Goal: Task Accomplishment & Management: Manage account settings

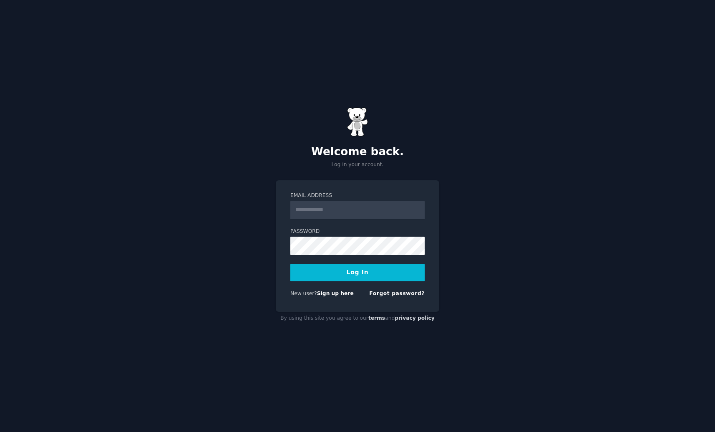
type input "**********"
click at [349, 276] on button "Log In" at bounding box center [357, 273] width 134 height 18
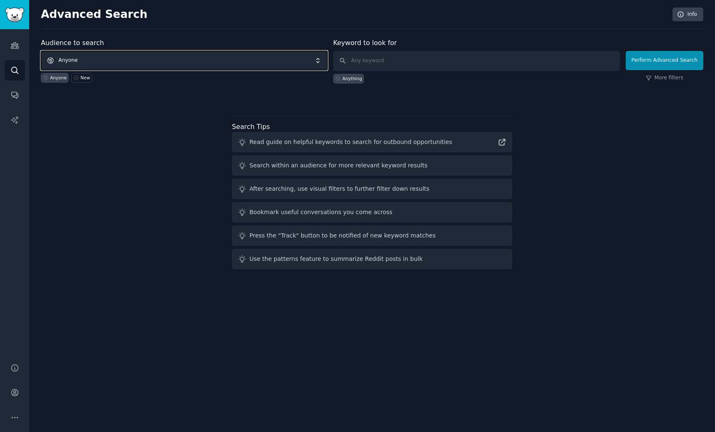
click at [165, 63] on span "Anyone" at bounding box center [184, 60] width 287 height 19
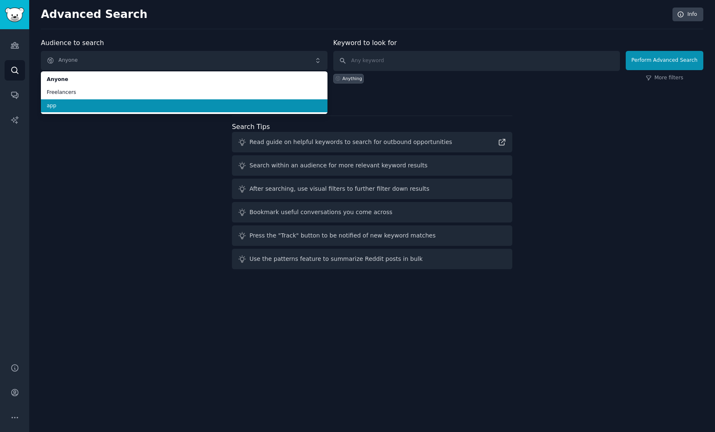
click at [164, 106] on span "app" at bounding box center [184, 106] width 275 height 8
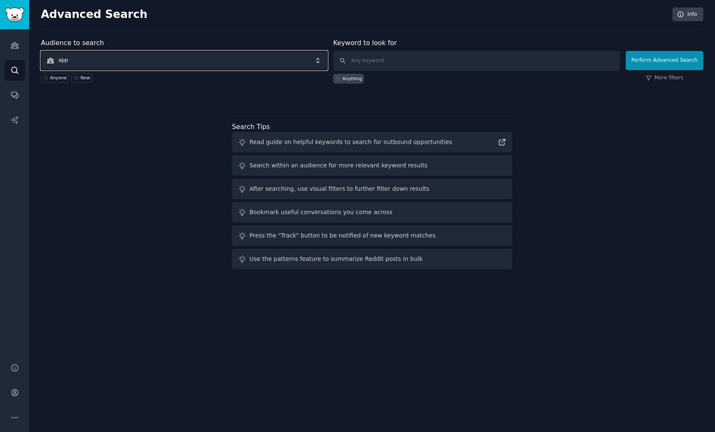
click at [163, 56] on span "app" at bounding box center [184, 60] width 287 height 19
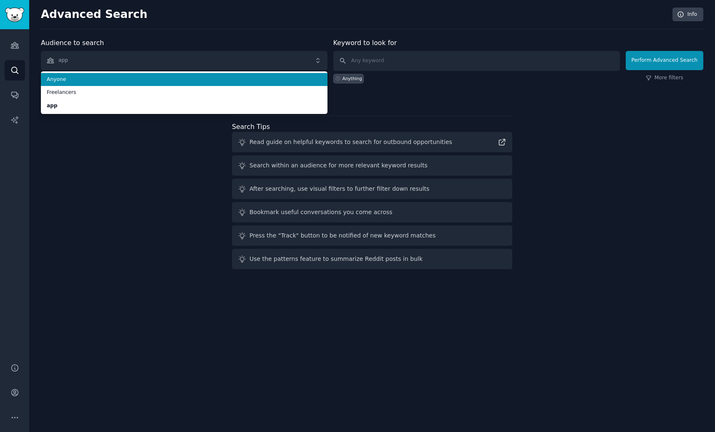
click at [165, 79] on span "Anyone" at bounding box center [184, 80] width 275 height 8
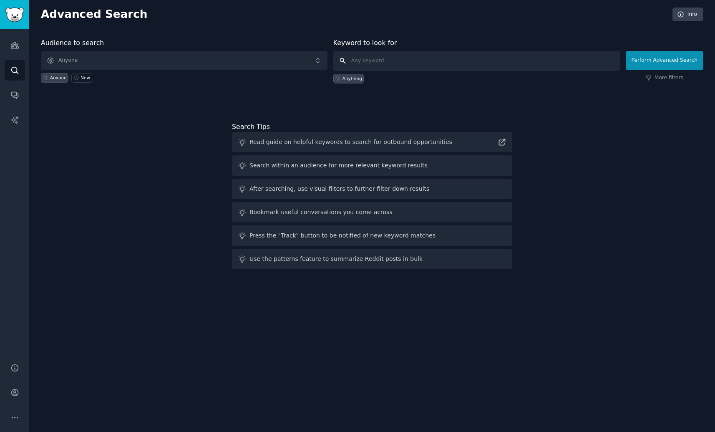
click at [463, 61] on input "text" at bounding box center [476, 61] width 287 height 20
click at [298, 65] on span "Anyone" at bounding box center [184, 60] width 287 height 19
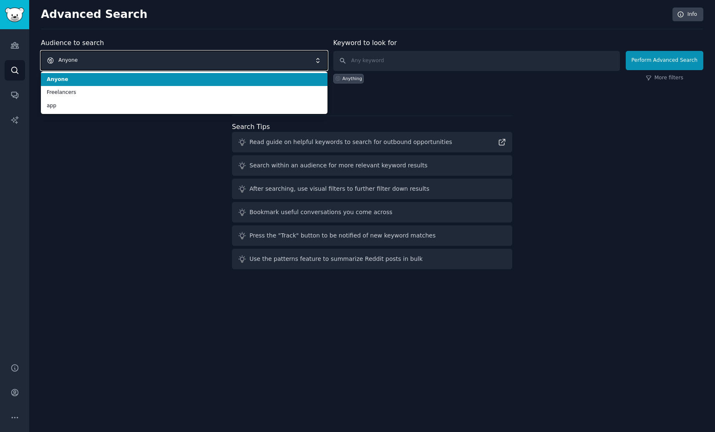
click at [299, 61] on span "Anyone" at bounding box center [184, 60] width 287 height 19
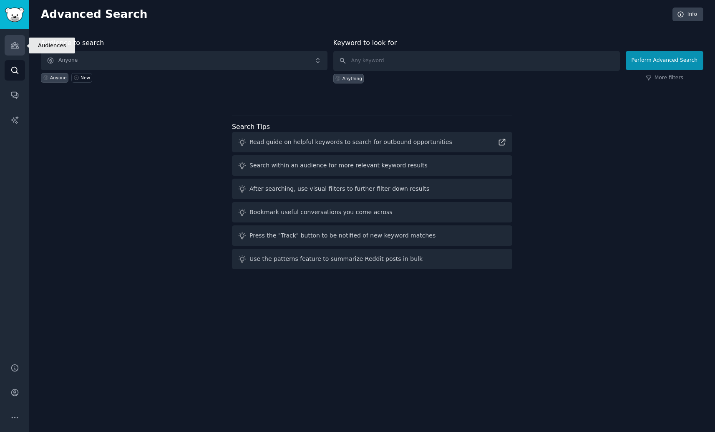
click at [19, 48] on icon "Sidebar" at bounding box center [14, 45] width 9 height 9
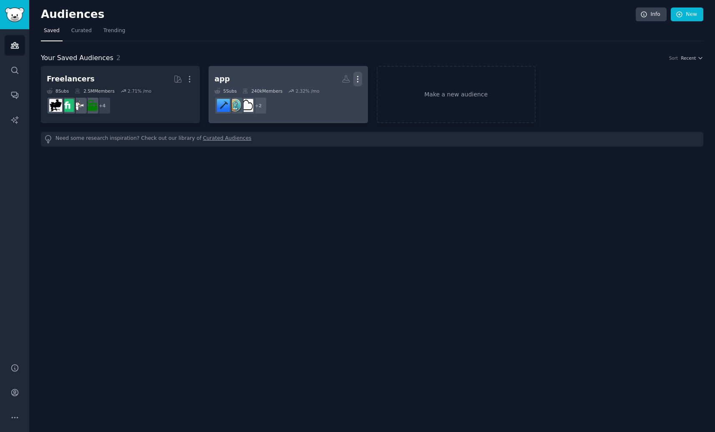
click at [359, 81] on icon "button" at bounding box center [357, 79] width 9 height 9
click at [334, 82] on p "View" at bounding box center [332, 82] width 14 height 9
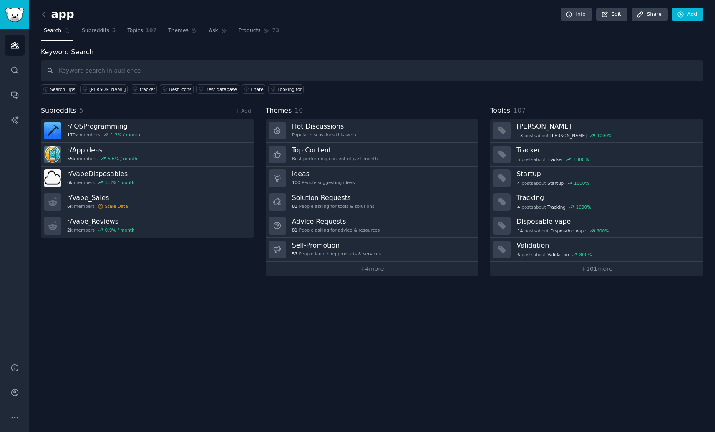
click at [0, 385] on div "Help Account More" at bounding box center [14, 392] width 29 height 79
click at [14, 394] on icon "Sidebar" at bounding box center [14, 392] width 7 height 7
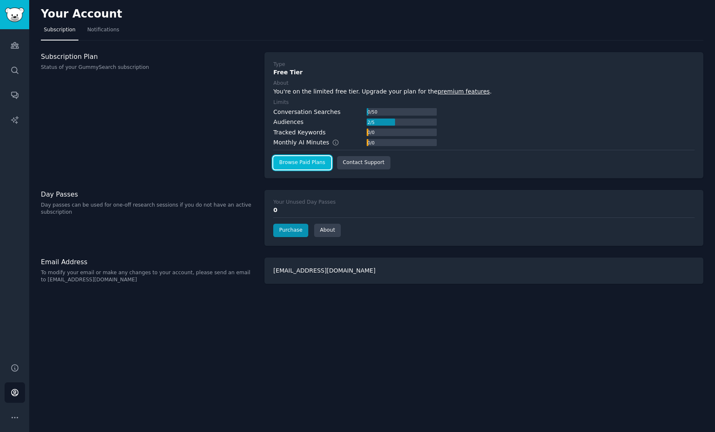
click at [314, 163] on link "Browse Paid Plans" at bounding box center [302, 162] width 58 height 13
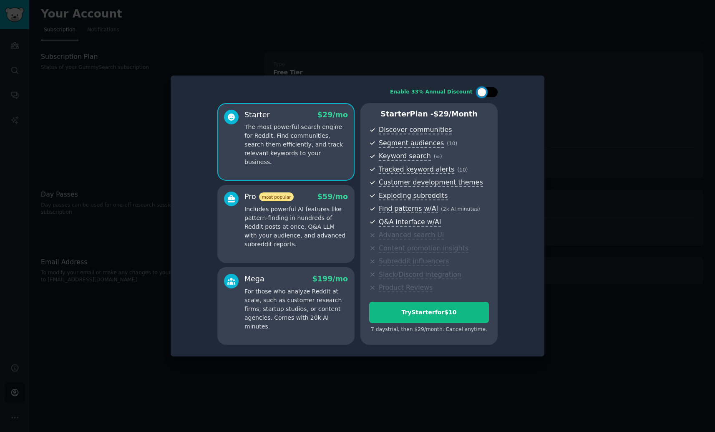
click at [488, 91] on div at bounding box center [487, 92] width 21 height 10
click at [488, 91] on div at bounding box center [492, 92] width 9 height 9
checkbox input "false"
click at [265, 221] on p "Includes powerful AI features like pattern-finding in hundreds of Reddit posts …" at bounding box center [295, 227] width 103 height 44
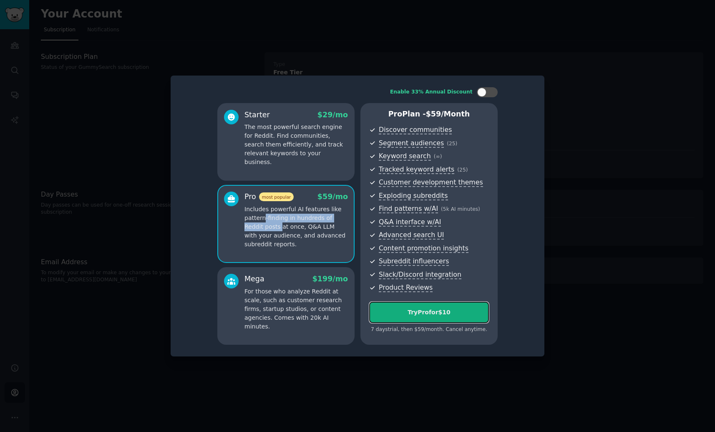
click at [425, 311] on div "Try Pro for $10" at bounding box center [429, 312] width 119 height 9
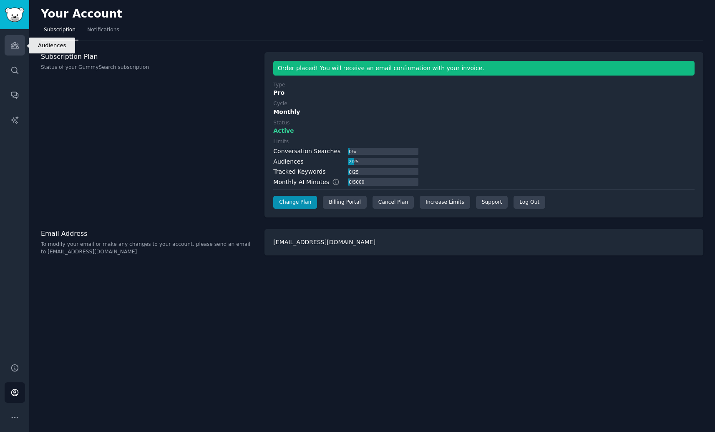
click at [22, 43] on link "Audiences" at bounding box center [15, 45] width 20 height 20
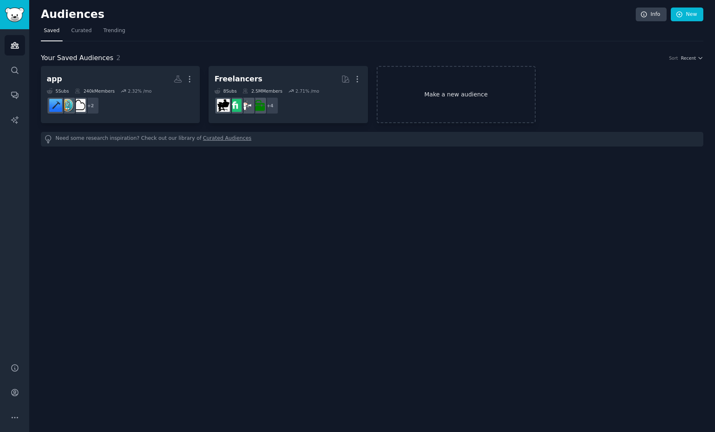
click at [506, 101] on link "Make a new audience" at bounding box center [456, 94] width 159 height 57
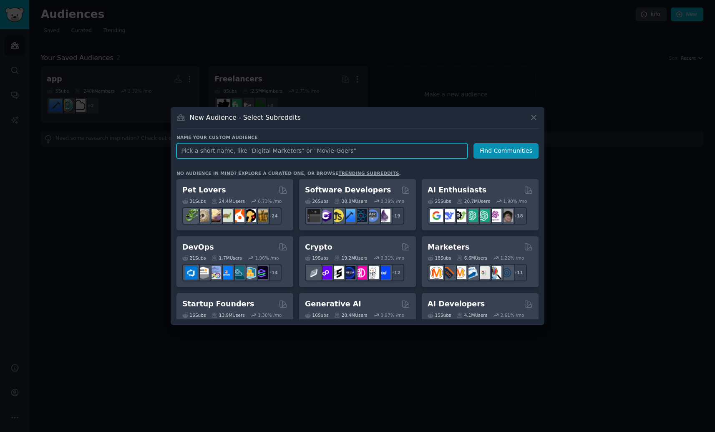
click at [401, 151] on input "text" at bounding box center [321, 150] width 291 height 15
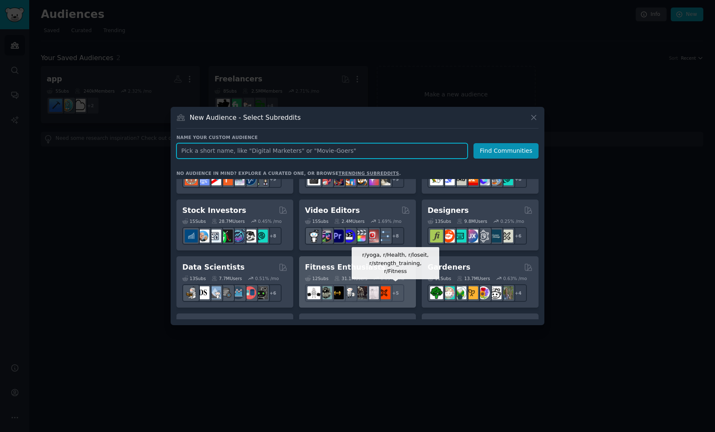
scroll to position [227, 0]
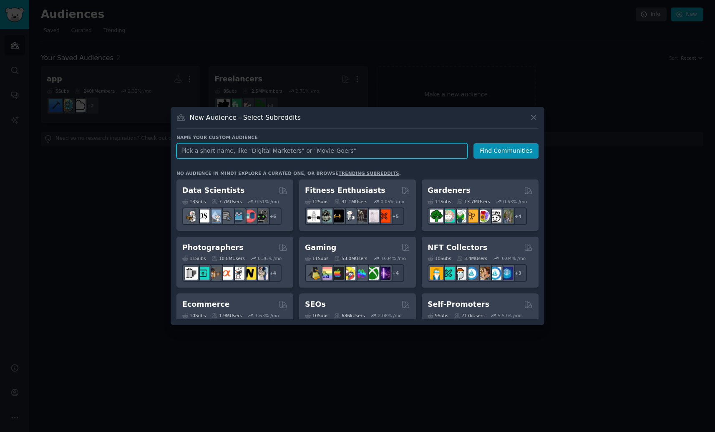
click at [349, 150] on input "text" at bounding box center [321, 150] width 291 height 15
type input "digital construction"
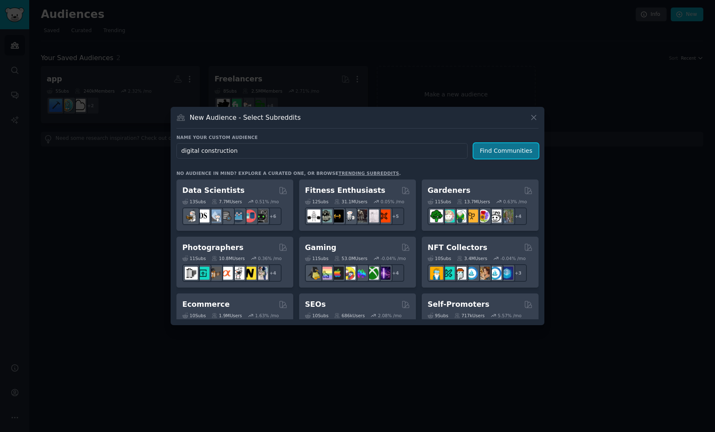
click at [516, 152] on button "Find Communities" at bounding box center [505, 150] width 65 height 15
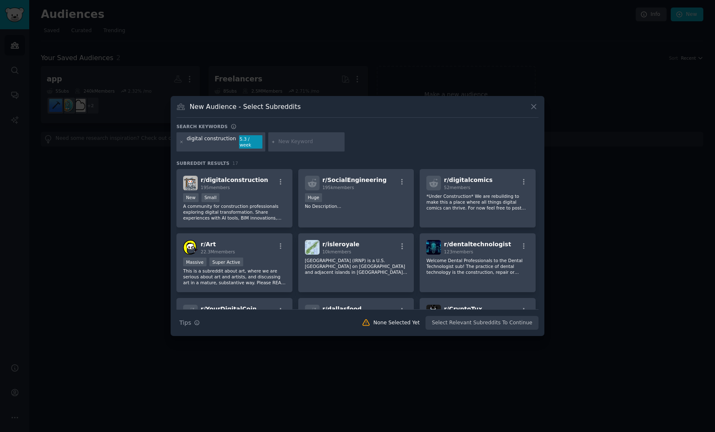
click at [287, 141] on input "text" at bounding box center [309, 142] width 63 height 8
type input "reality capture"
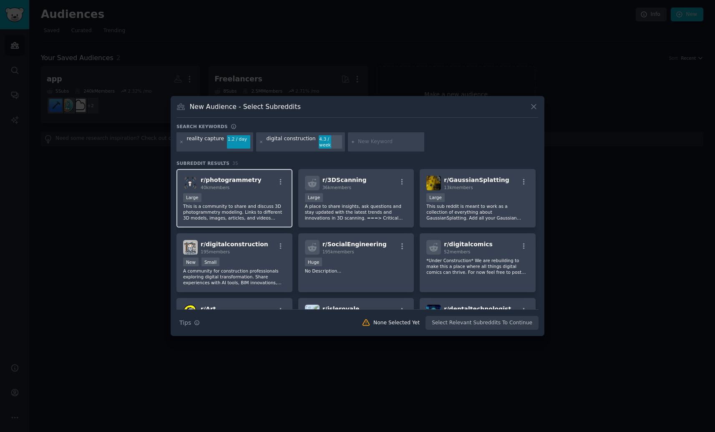
click at [239, 206] on p "This is a community to share and discuss 3D photogrammetry modeling. Links to d…" at bounding box center [234, 212] width 103 height 18
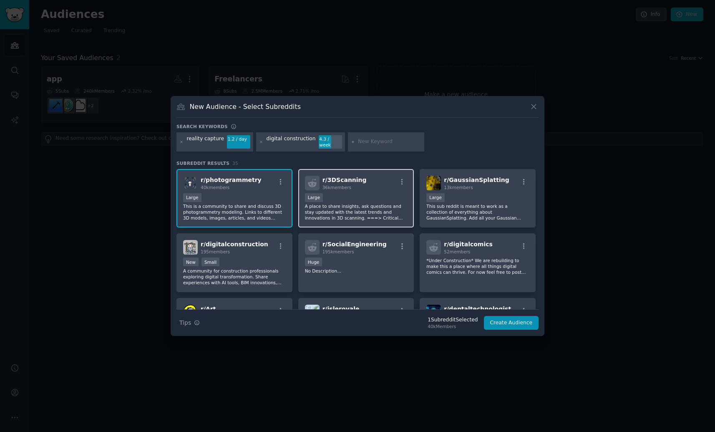
click at [320, 203] on p "A place to share insights, ask questions and stay updated with the latest trend…" at bounding box center [356, 212] width 103 height 18
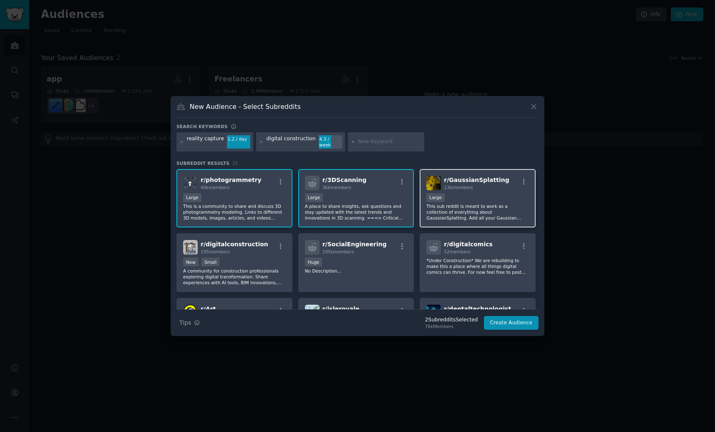
click at [473, 203] on p "This sub reddit is meant to work as a collection of everything about GaussianSp…" at bounding box center [477, 212] width 103 height 18
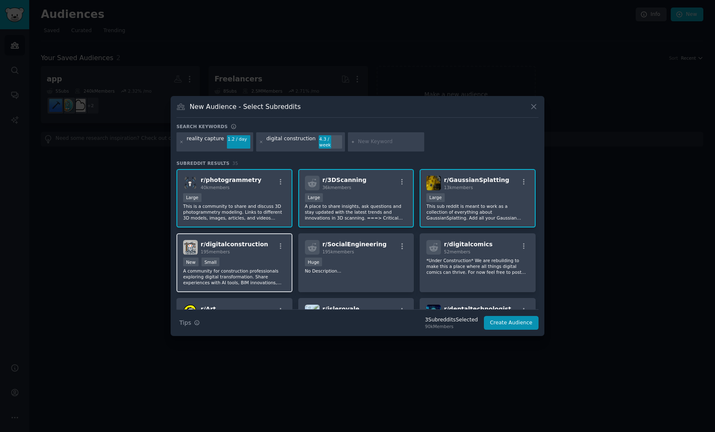
click at [262, 268] on p "A community for construction professionals exploring digital transformation. Sh…" at bounding box center [234, 277] width 103 height 18
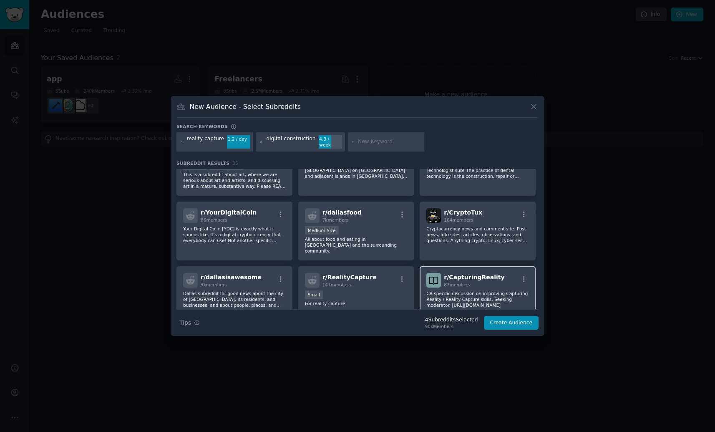
scroll to position [166, 0]
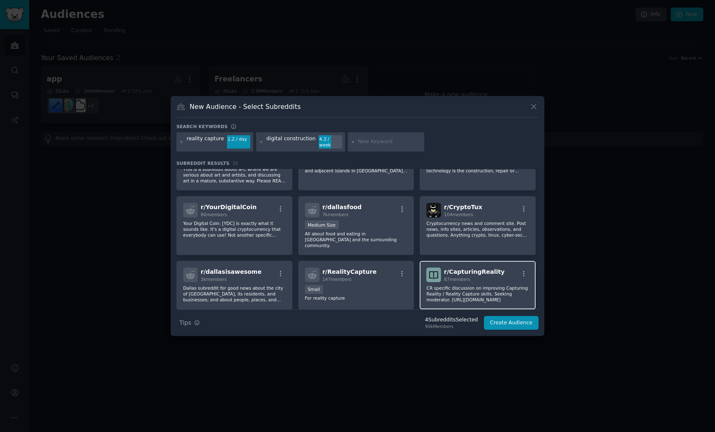
click at [455, 287] on p "CR specific discussion on improving Capturing Reality / Reality Capture skills.…" at bounding box center [477, 294] width 103 height 18
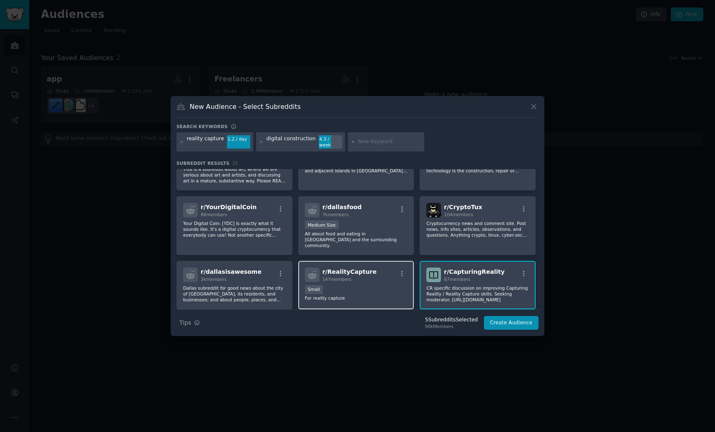
click at [379, 285] on div "Small" at bounding box center [356, 290] width 103 height 10
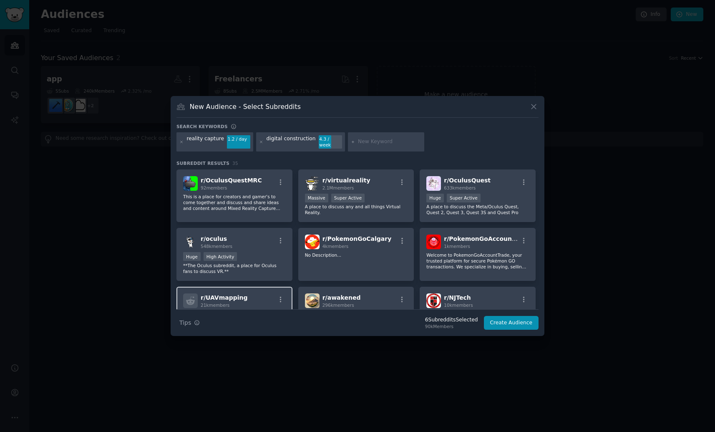
scroll to position [332, 0]
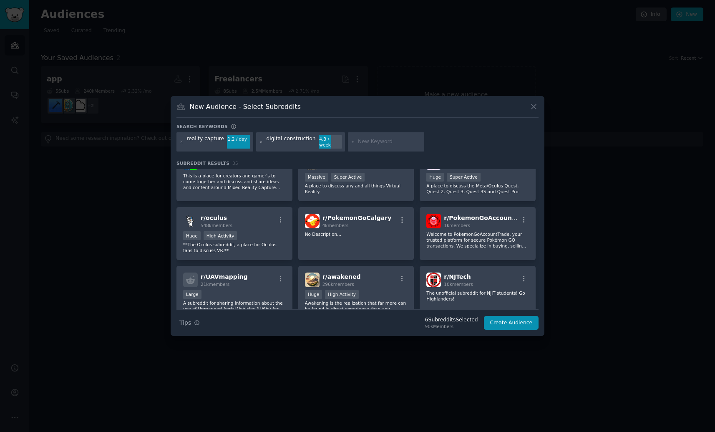
click at [397, 142] on input "text" at bounding box center [389, 142] width 63 height 8
type input "mapping"
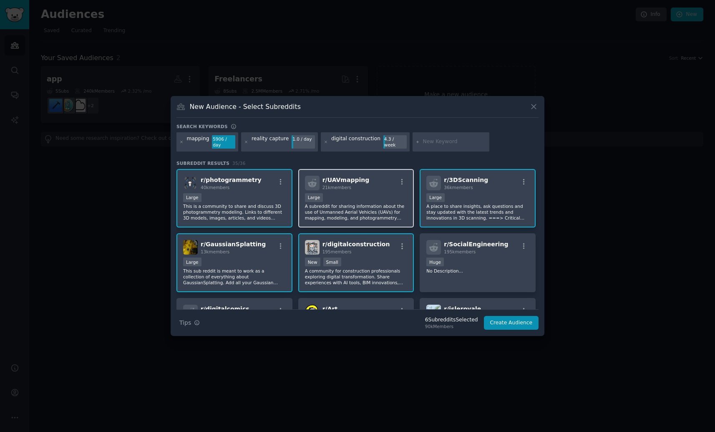
click at [350, 217] on p "A subreddit for sharing information about the use of Unmanned Aerial Vehicles (…" at bounding box center [356, 212] width 103 height 18
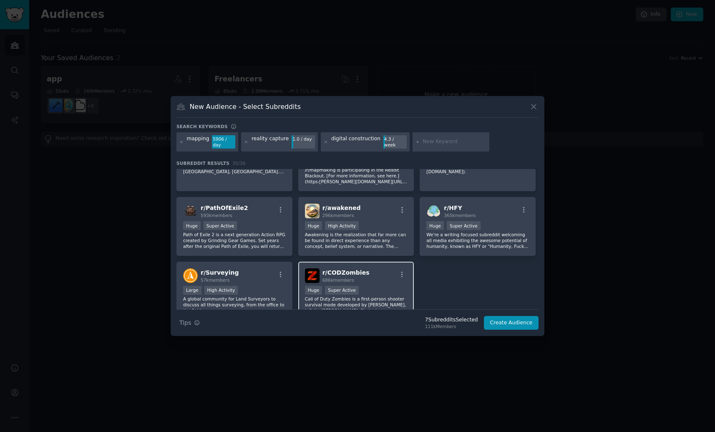
scroll to position [600, 0]
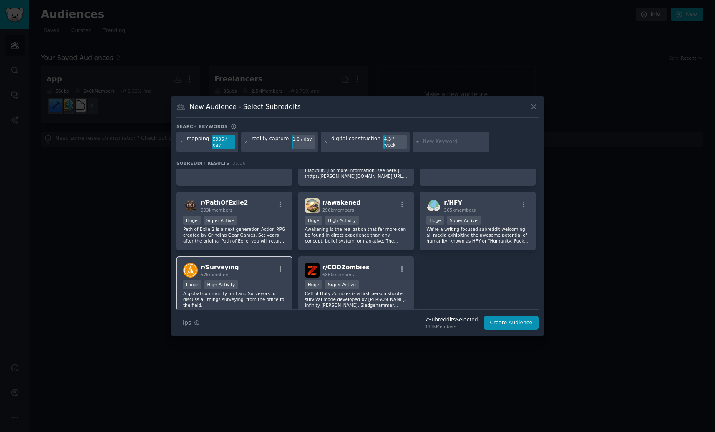
click at [273, 290] on p "A global community for Land Surveyors to discuss all things surveying, from the…" at bounding box center [234, 299] width 103 height 18
click at [449, 143] on input "text" at bounding box center [454, 142] width 63 height 8
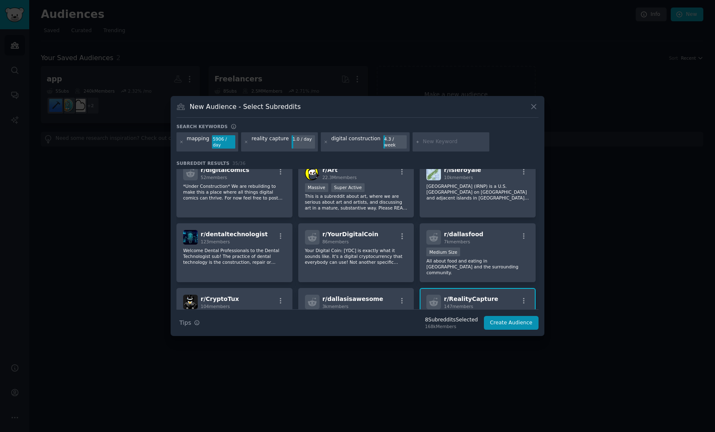
scroll to position [0, 0]
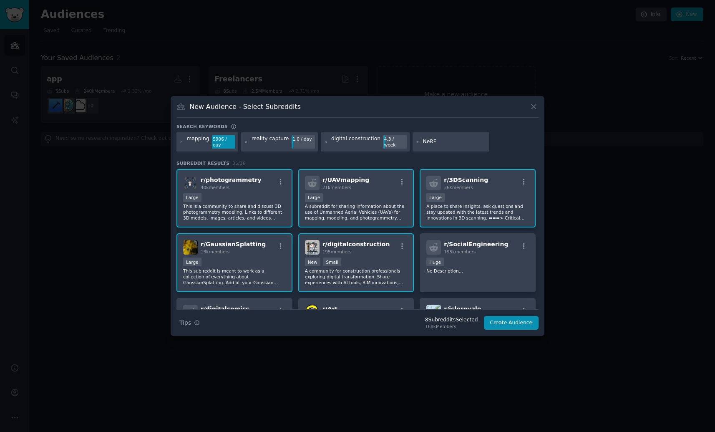
type input "NeRFs"
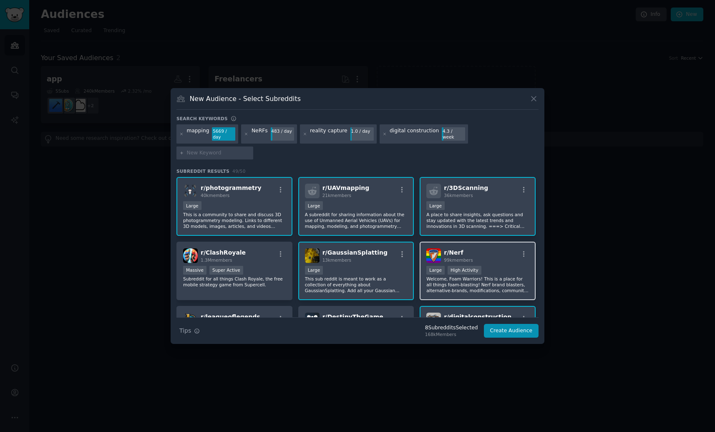
click at [514, 276] on p "Welcome, Foam Warriors! This is a place for all things foam-blasting! Nerf bran…" at bounding box center [477, 285] width 103 height 18
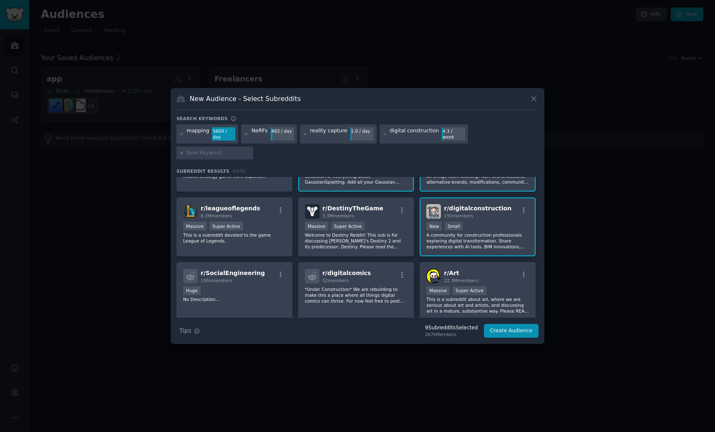
scroll to position [92, 0]
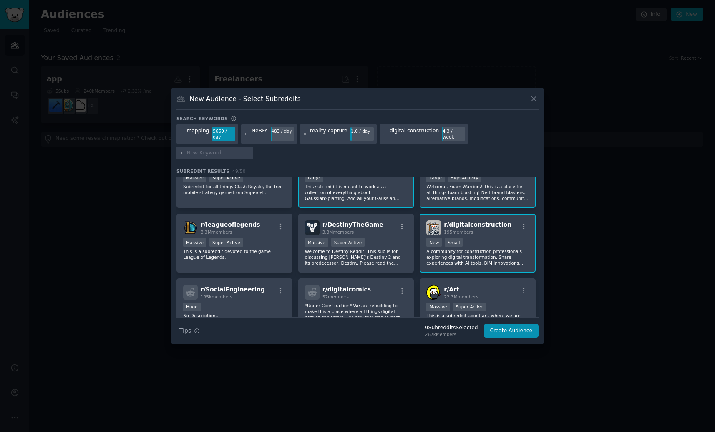
click at [491, 187] on p "Welcome, Foam Warriors! This is a place for all things foam-blasting! Nerf bran…" at bounding box center [477, 193] width 103 height 18
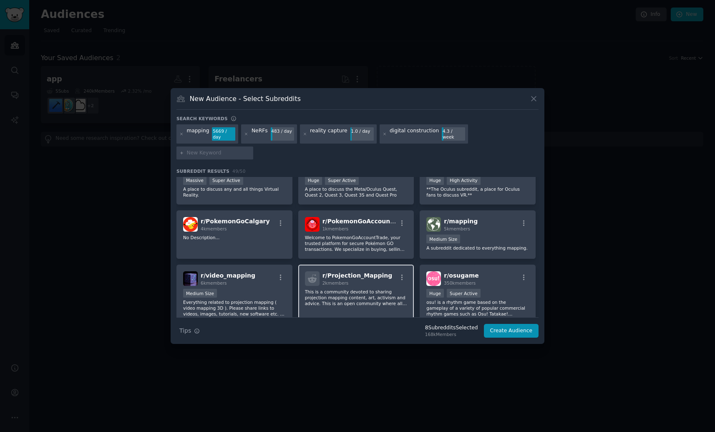
scroll to position [491, 0]
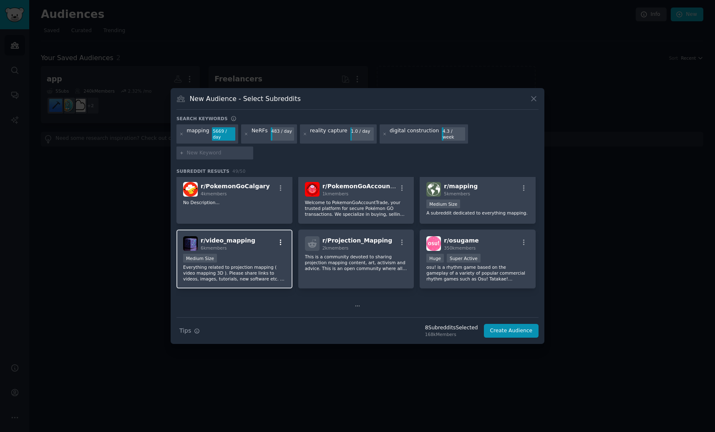
click at [282, 239] on icon "button" at bounding box center [281, 243] width 8 height 8
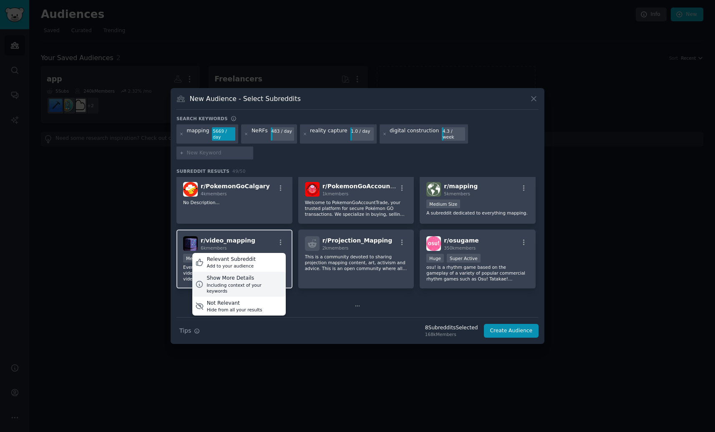
click at [263, 274] on div "Show More Details" at bounding box center [244, 278] width 76 height 8
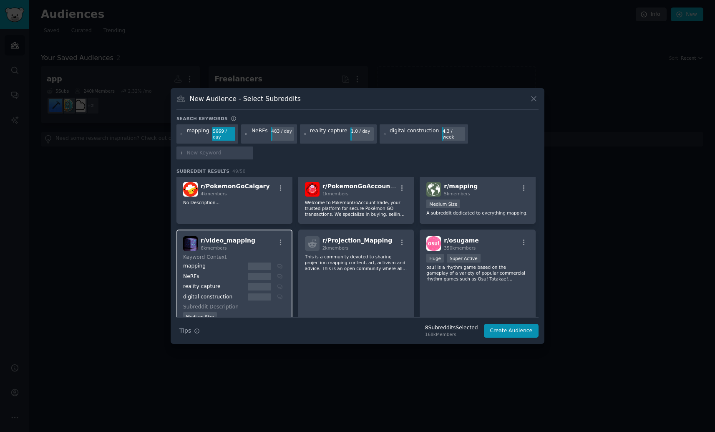
click at [224, 254] on dt "Keyword Context" at bounding box center [233, 258] width 100 height 8
click at [354, 270] on div "r/ Projection_Mapping 2k members This is a community devoted to sharing project…" at bounding box center [356, 290] width 116 height 123
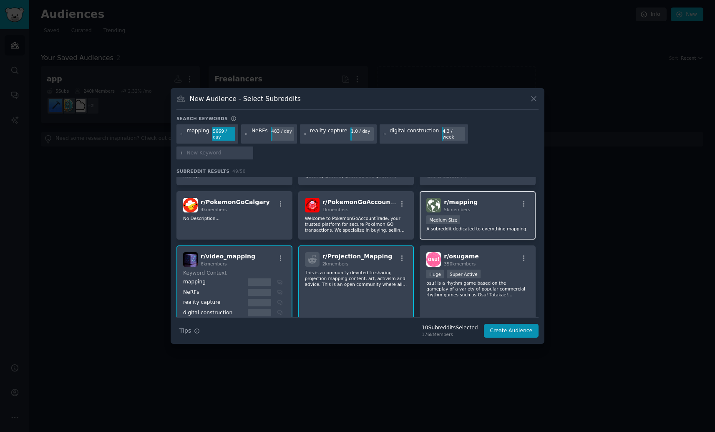
scroll to position [486, 0]
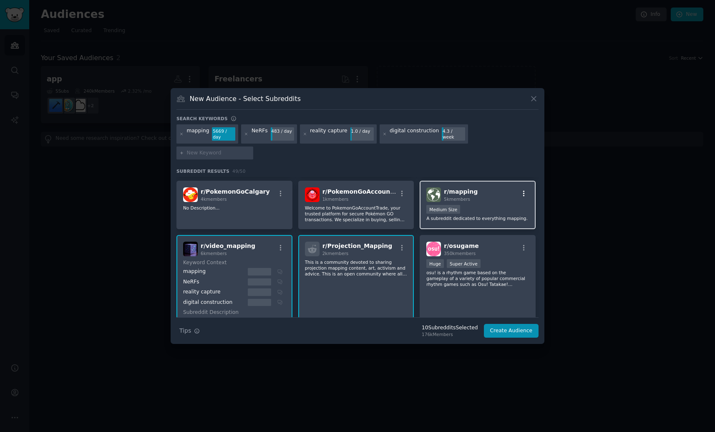
click at [523, 190] on icon "button" at bounding box center [524, 194] width 8 height 8
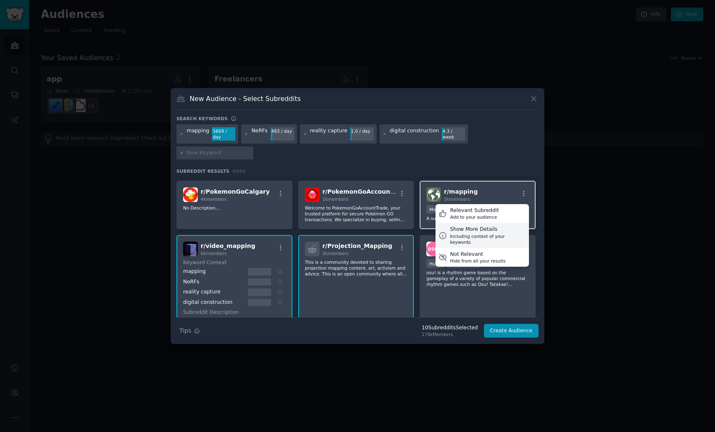
click at [489, 226] on div "Show More Details" at bounding box center [488, 230] width 76 height 8
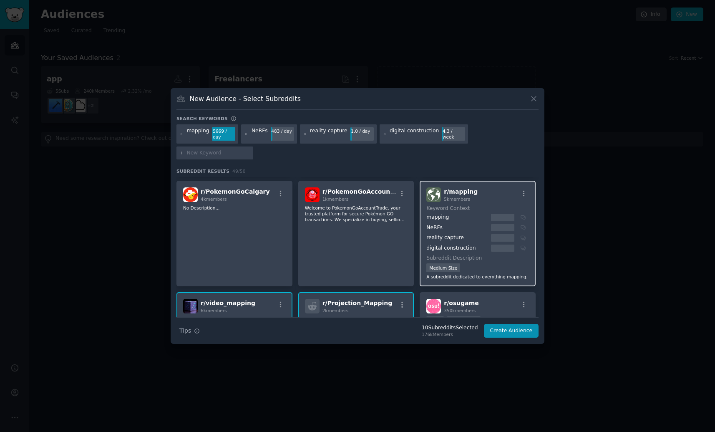
click at [480, 234] on div "reality capture" at bounding box center [457, 238] width 62 height 8
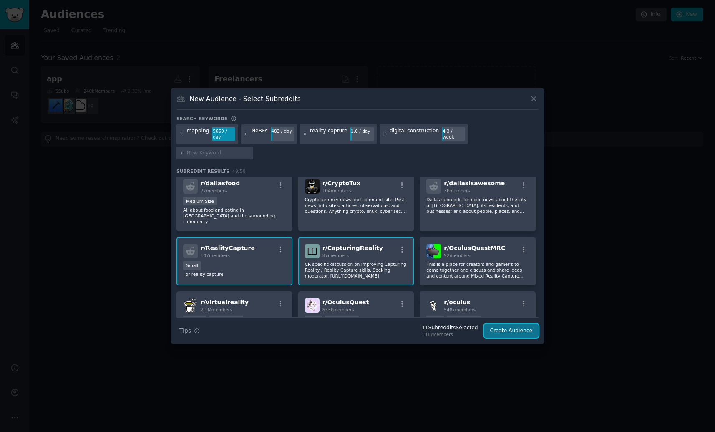
click at [520, 325] on button "Create Audience" at bounding box center [511, 331] width 55 height 14
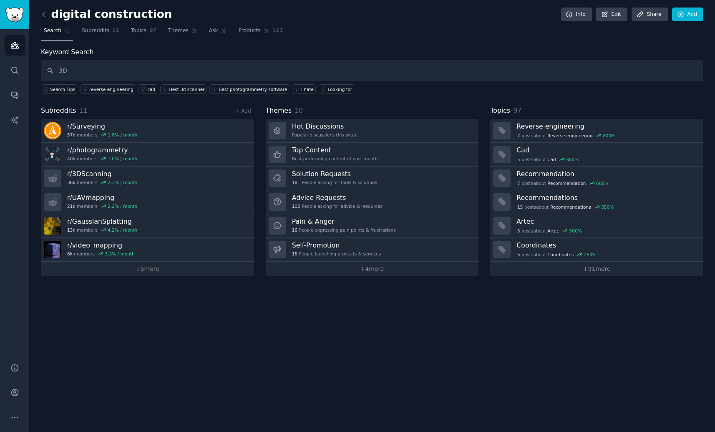
type input "3D"
click at [98, 17] on h2 "digital construction" at bounding box center [106, 14] width 131 height 13
click at [613, 11] on link "Edit" at bounding box center [611, 15] width 31 height 14
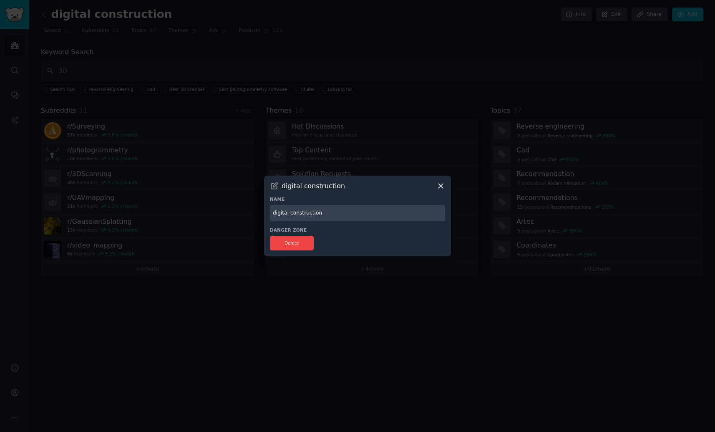
click at [342, 213] on input "digital construction" at bounding box center [357, 213] width 175 height 16
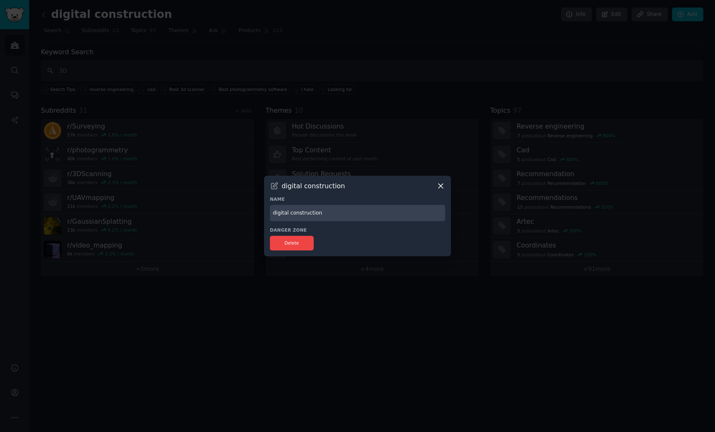
click at [342, 213] on input "digital construction" at bounding box center [357, 213] width 175 height 16
type input "3D"
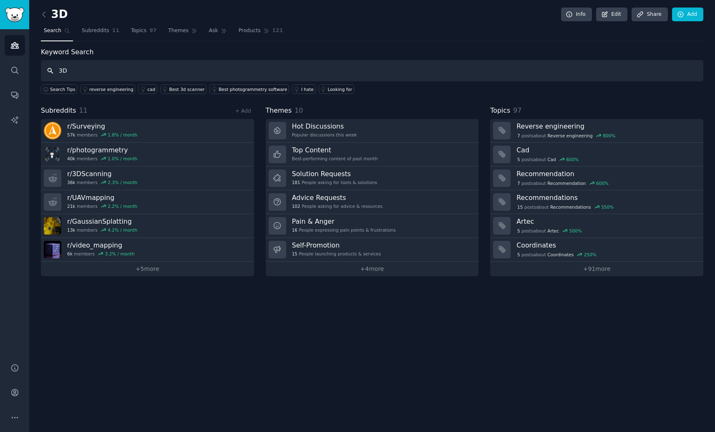
click at [84, 72] on input "3D" at bounding box center [372, 70] width 662 height 21
